Goal: Task Accomplishment & Management: Manage account settings

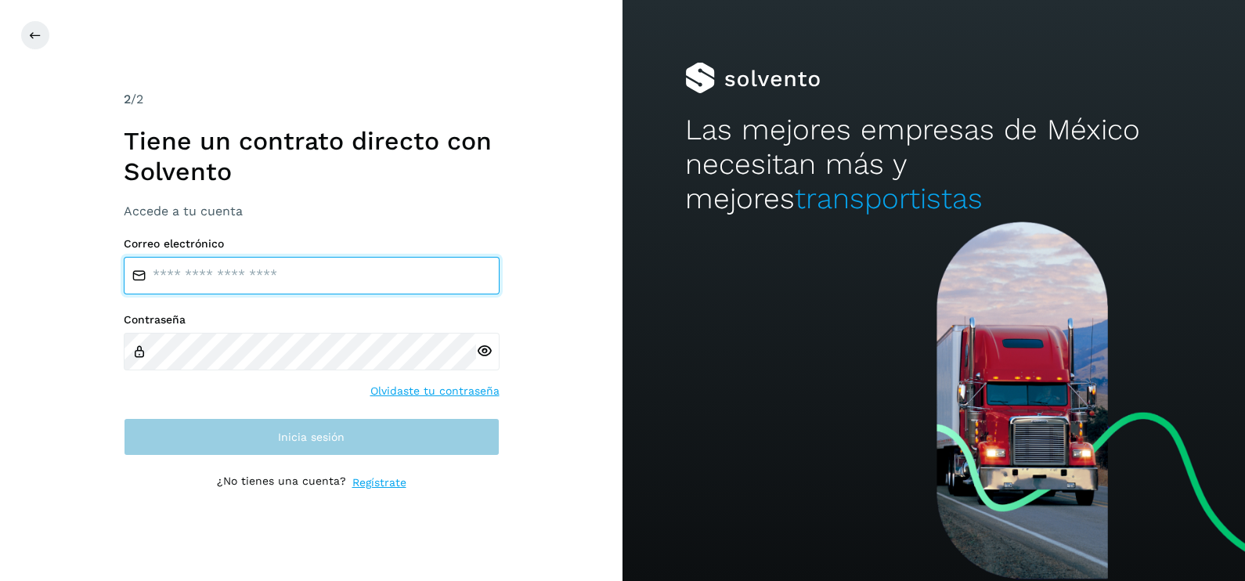
type input "**********"
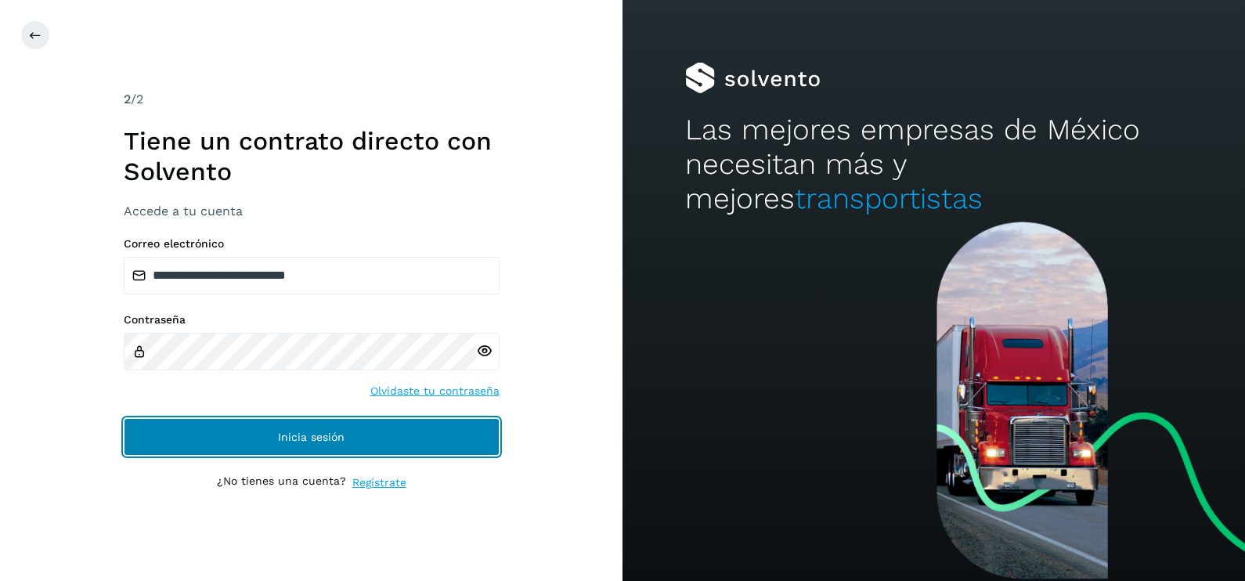
click at [424, 431] on button "Inicia sesión" at bounding box center [312, 437] width 376 height 38
